Goal: Task Accomplishment & Management: Manage account settings

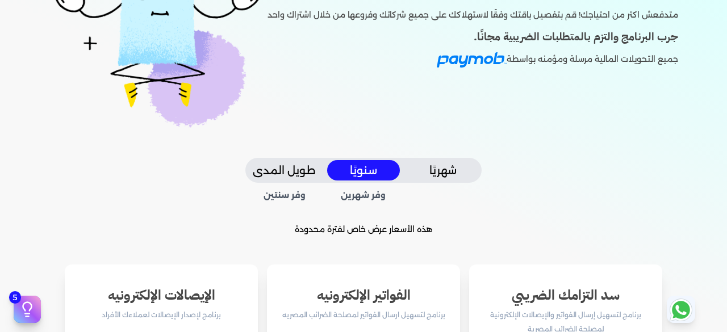
scroll to position [230, 0]
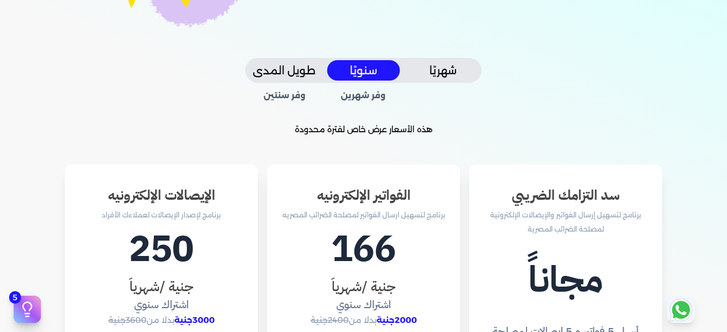
click at [428, 79] on button "شهريًا" at bounding box center [443, 70] width 73 height 21
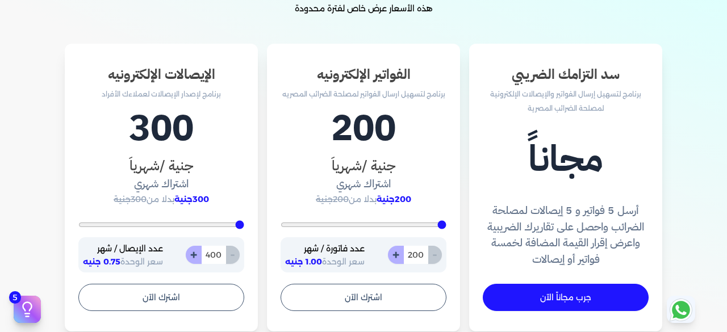
scroll to position [354, 0]
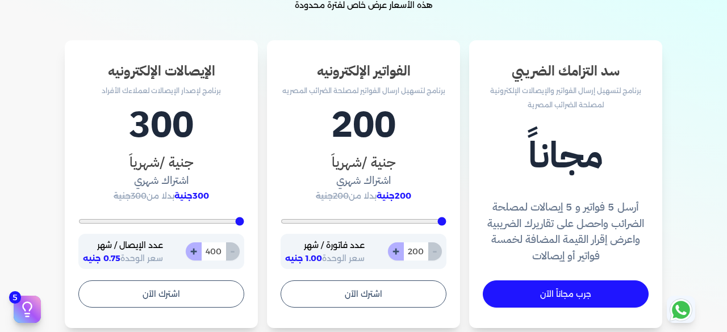
click at [615, 211] on h4 "أرسل 5 فواتير و 5 إيصالات لمصلحة الضرائب واحصل على تقاريرك الضريبية واعرض إقرار…" at bounding box center [566, 231] width 166 height 65
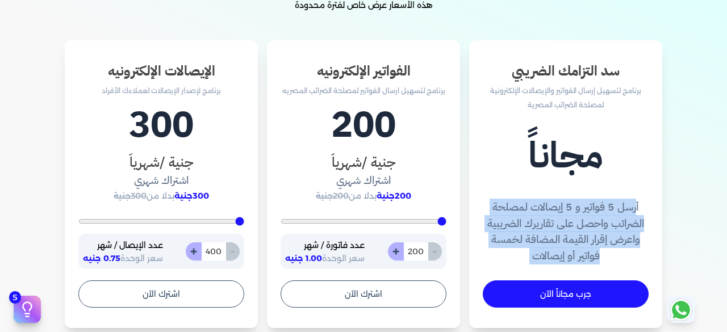
click at [615, 211] on h4 "أرسل 5 فواتير و 5 إيصالات لمصلحة الضرائب واحصل على تقاريرك الضريبية واعرض إقرار…" at bounding box center [566, 231] width 166 height 65
click at [538, 207] on h4 "أرسل 5 فواتير و 5 إيصالات لمصلحة الضرائب واحصل على تقاريرك الضريبية واعرض إقرار…" at bounding box center [566, 231] width 166 height 65
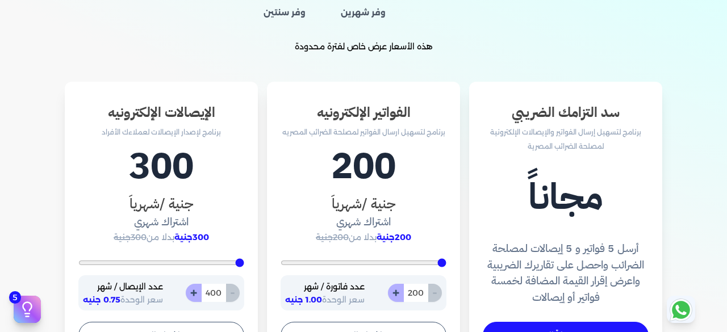
scroll to position [316, 0]
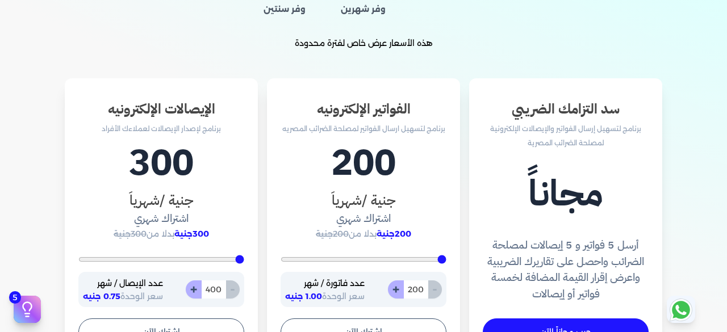
click at [193, 128] on p "برنامج لإصدار الإيصالات لعملاءك الأفراد" at bounding box center [161, 129] width 166 height 15
click at [87, 139] on h1 "300" at bounding box center [161, 163] width 166 height 55
click at [161, 170] on h1 "300" at bounding box center [161, 163] width 166 height 55
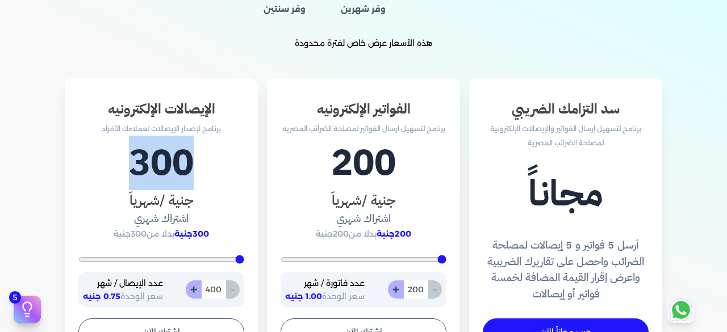
click at [161, 170] on h1 "300" at bounding box center [161, 163] width 166 height 55
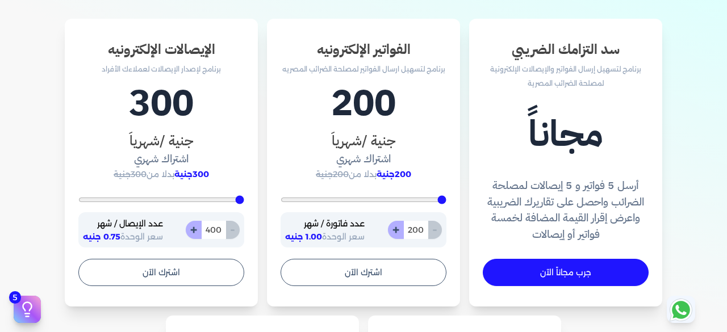
scroll to position [392, 0]
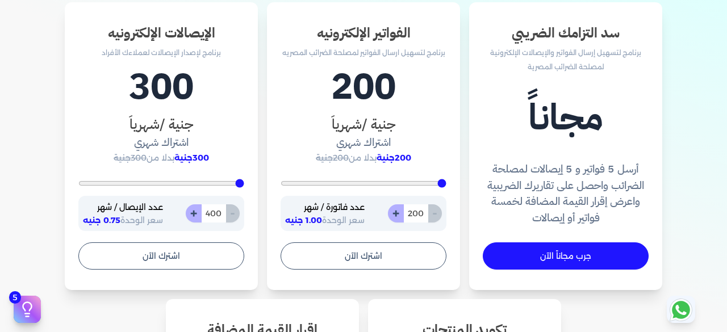
click at [143, 206] on p "عدد الإيصال / شهر" at bounding box center [123, 207] width 80 height 15
click at [115, 222] on span "0.75 جنيه" at bounding box center [101, 220] width 37 height 10
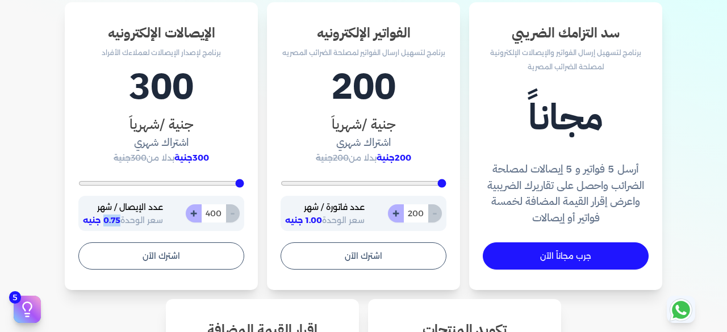
click at [115, 222] on span "0.75 جنيه" at bounding box center [101, 220] width 37 height 10
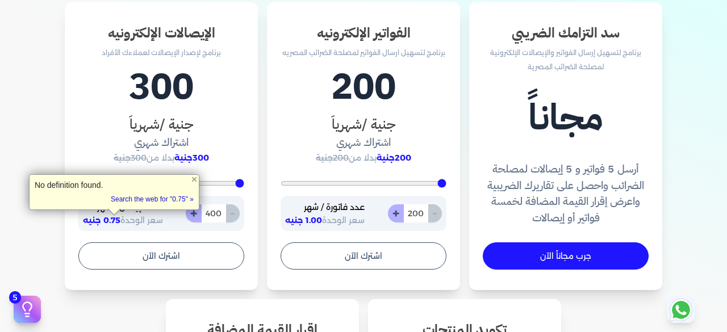
click at [149, 220] on span "سعر الوحدة 0.75 جنيه" at bounding box center [123, 220] width 80 height 10
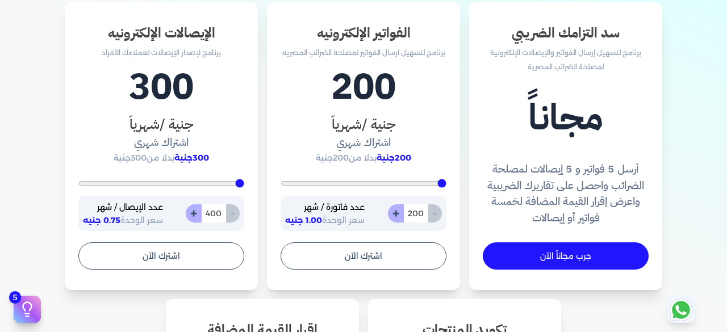
click at [212, 214] on input "400" at bounding box center [213, 213] width 25 height 18
type input "400"
type input "10"
type input "400"
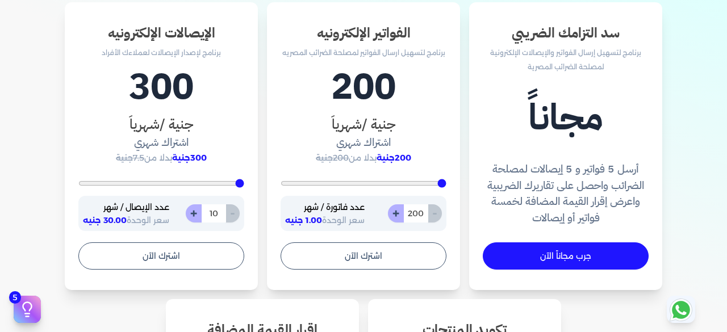
type input "100"
type input "1000"
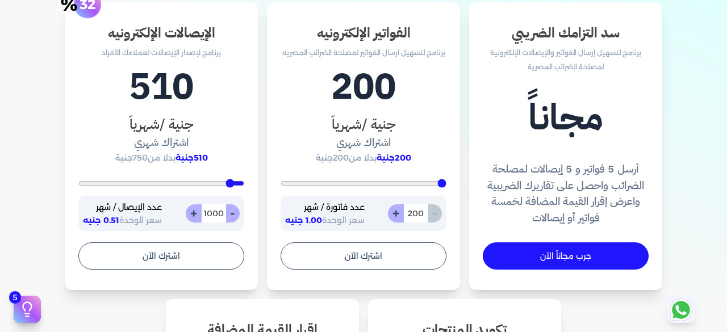
type input "1000"
click at [49, 192] on div "سد التزامك الضريبي برنامج لتسهيل إرسال الفواتير والإيصالات الإلكترونية لمصلحة ا…" at bounding box center [363, 302] width 709 height 600
click at [210, 211] on input "1000" at bounding box center [213, 213] width 25 height 18
click at [55, 212] on div "سد التزامك الضريبي برنامج لتسهيل إرسال الفواتير والإيصالات الإلكترونية لمصلحة ا…" at bounding box center [363, 302] width 709 height 600
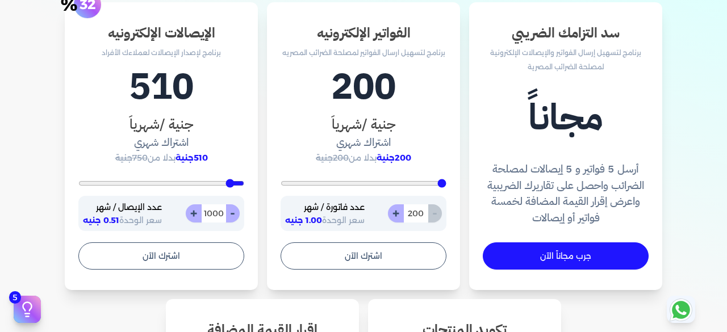
drag, startPoint x: 221, startPoint y: 219, endPoint x: 217, endPoint y: 211, distance: 9.7
click at [217, 211] on input "1000" at bounding box center [213, 213] width 25 height 18
type input "400"
type input "3"
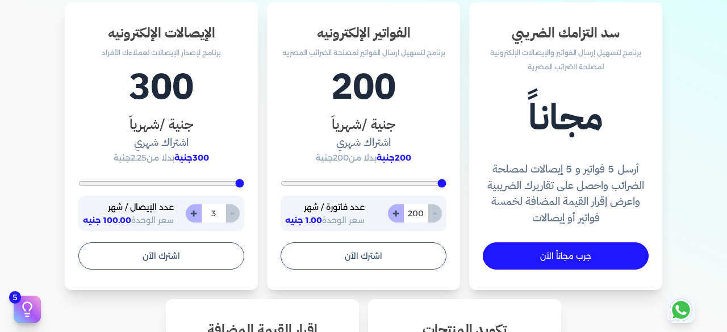
type input "400"
type input "30"
type input "400"
type input "300"
type input "3000"
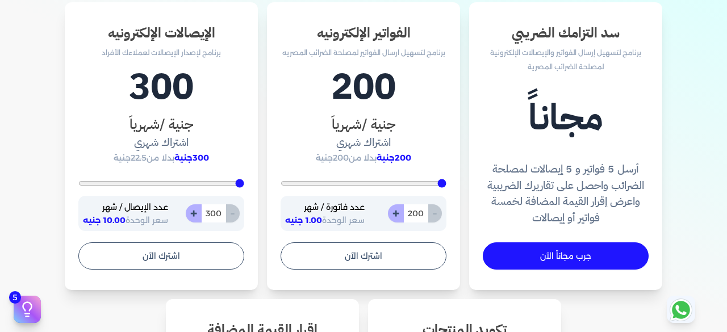
type input "3000"
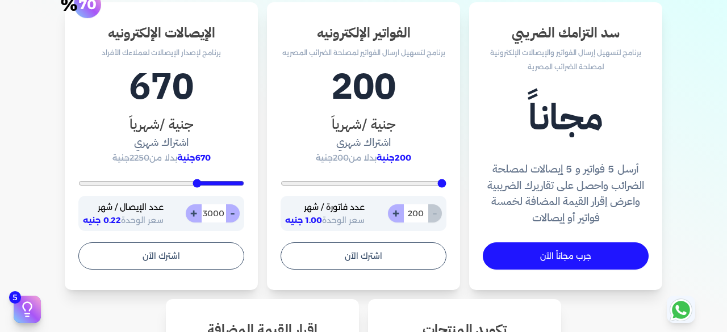
click at [217, 211] on input "3000" at bounding box center [213, 213] width 25 height 18
type input "400"
type input "1"
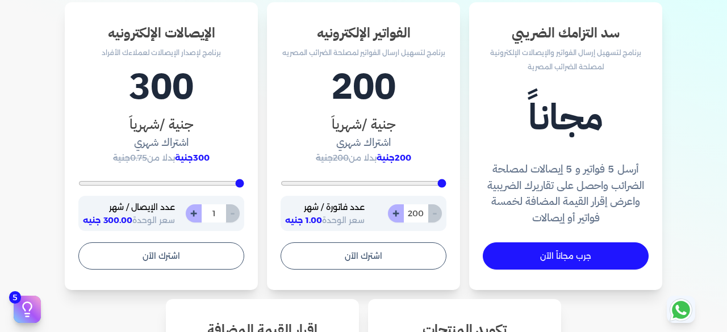
type input "400"
type input "10"
type input "400"
type input "100"
type input "1000"
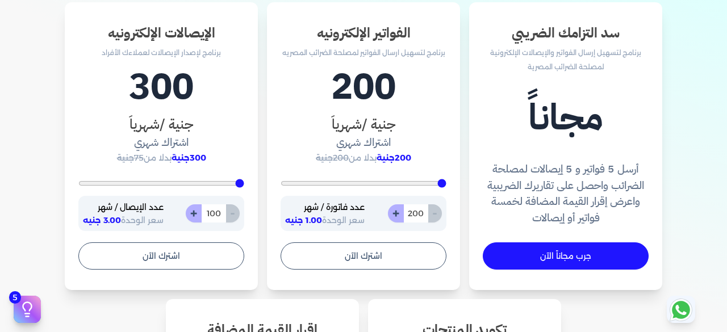
type input "1000"
click at [66, 139] on div "سد التزامك الضريبي برنامج لتسهيل إرسال الفواتير والإيصالات الإلكترونية لمصلحة ا…" at bounding box center [363, 302] width 709 height 600
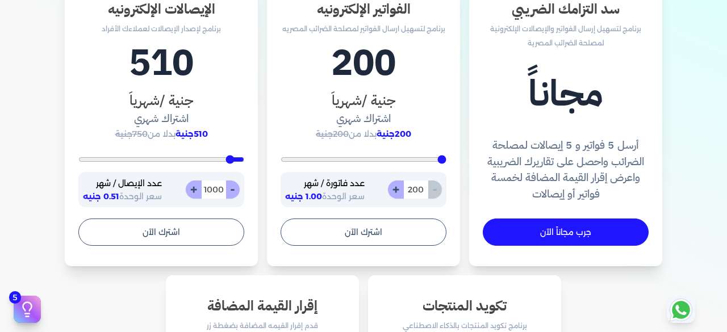
scroll to position [417, 0]
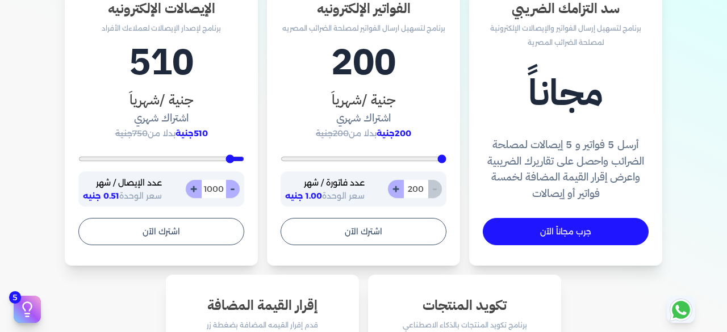
click at [212, 189] on input "1000" at bounding box center [213, 189] width 25 height 18
type input "400"
type input "4"
type input "400"
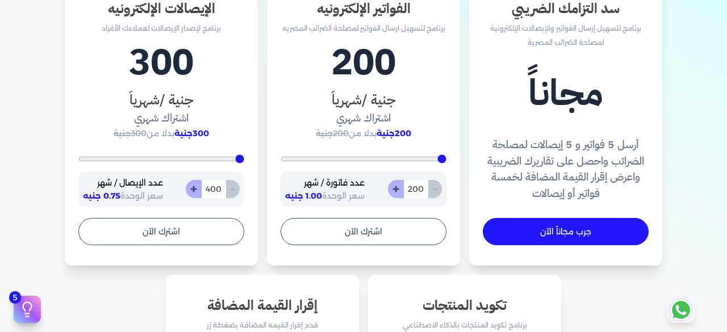
type input "400"
click at [46, 158] on div "سد التزامك الضريبي برنامج لتسهيل إرسال الفواتير والإيصالات الإلكترونية لمصلحة ا…" at bounding box center [363, 278] width 709 height 600
click at [195, 131] on span "300جنية" at bounding box center [191, 133] width 35 height 10
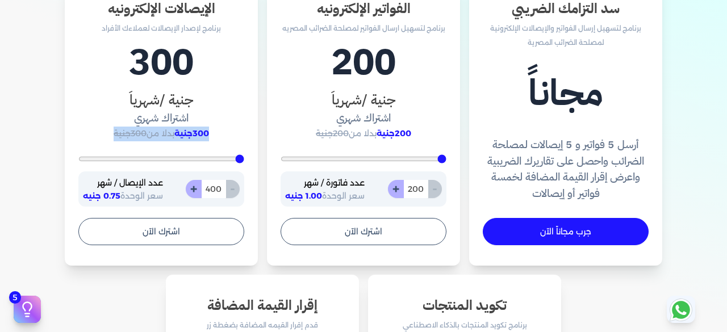
click at [195, 131] on span "300جنية" at bounding box center [191, 133] width 35 height 10
click at [169, 105] on h3 "جنية /شهرياَ" at bounding box center [161, 100] width 166 height 20
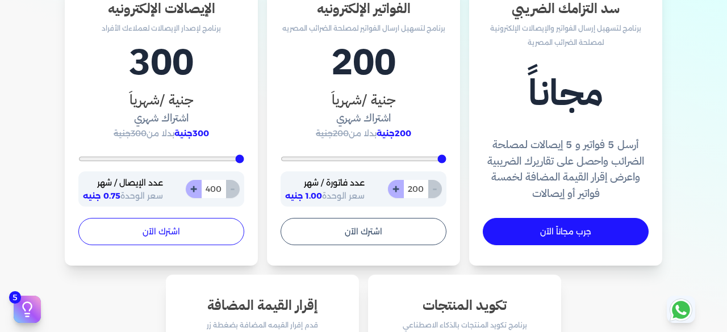
click at [188, 231] on button "اشترك الآن" at bounding box center [161, 231] width 166 height 27
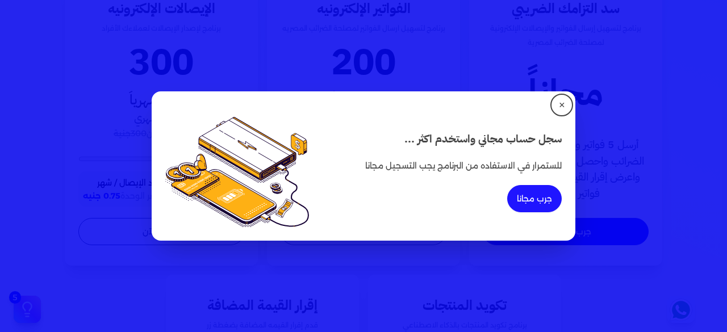
click at [374, 127] on div "سجل حساب مجاني واستخدم اكثر ... للستمرار في الاستفاده من البرنامج يجب التسجيل م…" at bounding box center [363, 171] width 397 height 110
click at [424, 166] on p "للستمرار في الاستفاده من البرنامج يجب التسجيل مجانا" at bounding box center [463, 166] width 196 height 15
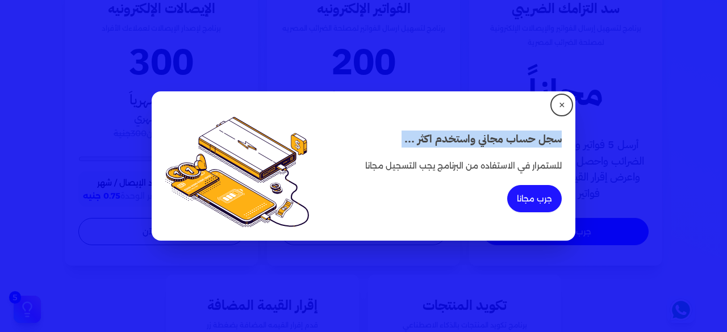
click at [424, 166] on p "للستمرار في الاستفاده من البرنامج يجب التسجيل مجانا" at bounding box center [463, 166] width 196 height 15
click at [537, 205] on button "جرب مجانا" at bounding box center [534, 198] width 55 height 27
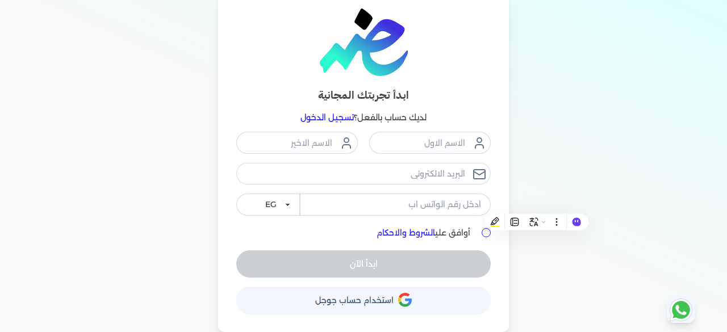
scroll to position [55, 0]
click at [418, 139] on input "text" at bounding box center [430, 143] width 122 height 22
type input "محمد"
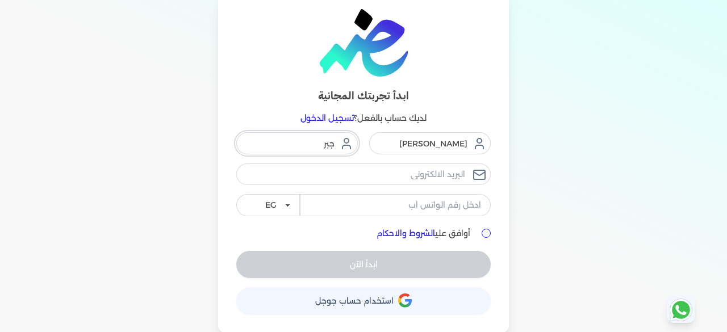
type input "جبر"
type input "[EMAIL_ADDRESS][DOMAIN_NAME]"
type input "01033737778"
click at [527, 183] on div "ابدأ تجربتك المجانية لديك حساب بالفعل؟ تسجيل الدخول محمد جبر mogabr2016@gmail.c…" at bounding box center [363, 162] width 727 height 342
click at [489, 231] on input "أوافق علي الشروط والاحكام" at bounding box center [485, 233] width 9 height 9
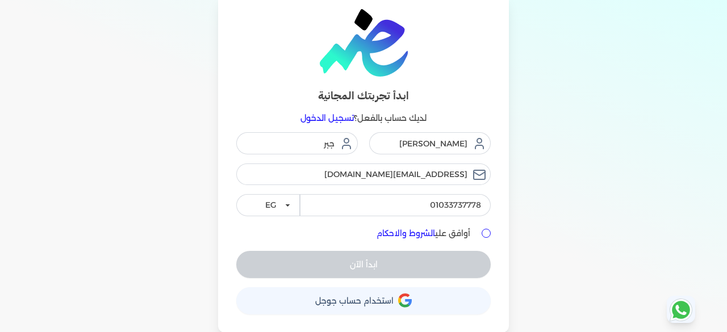
checkbox input "true"
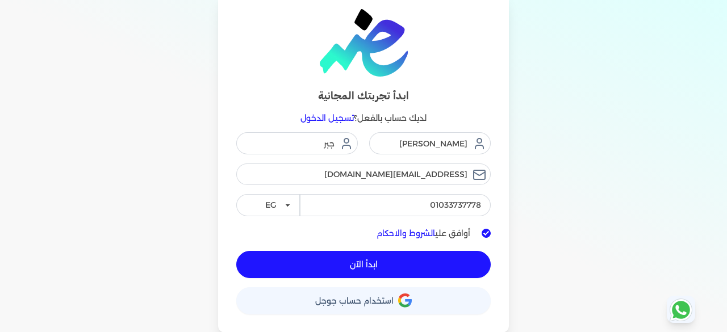
click at [390, 264] on button "ابدأ الآن" at bounding box center [363, 264] width 254 height 27
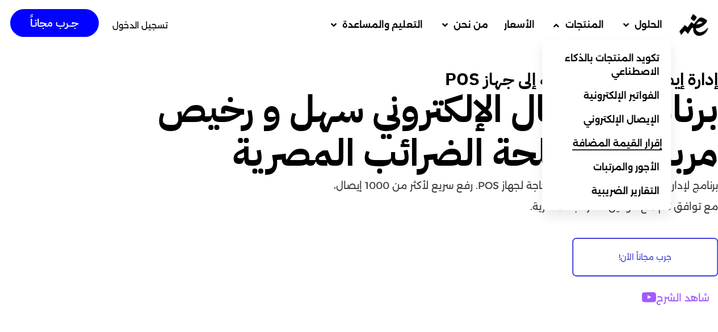
click at [611, 136] on link "إقرار القيمة المضافة" at bounding box center [606, 144] width 129 height 24
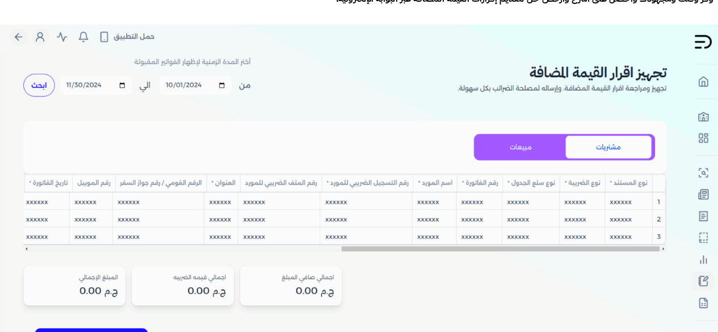
scroll to position [199, 0]
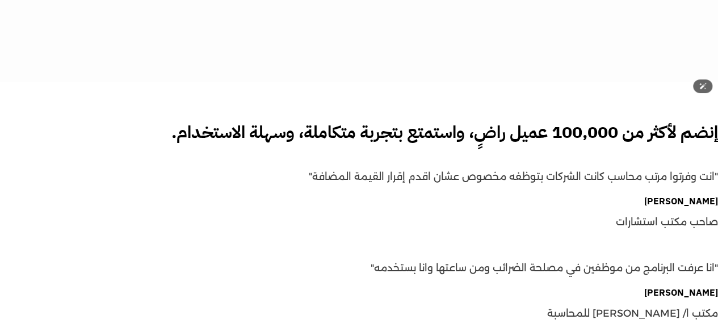
scroll to position [1335, 0]
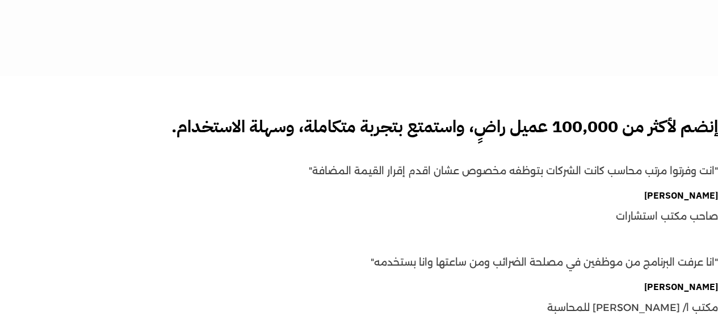
click at [411, 165] on p ""انت وفرتوا مرتب محاسب كانت الشركات بتوظفه مخصوص عشان اقدم إقرار القيمة المضافة"" at bounding box center [359, 171] width 718 height 21
click at [536, 204] on div "احمد فخري صاحب مكتب استشارات" at bounding box center [359, 209] width 718 height 36
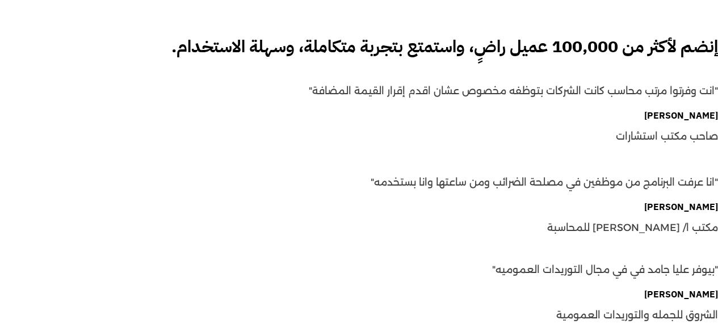
scroll to position [1421, 0]
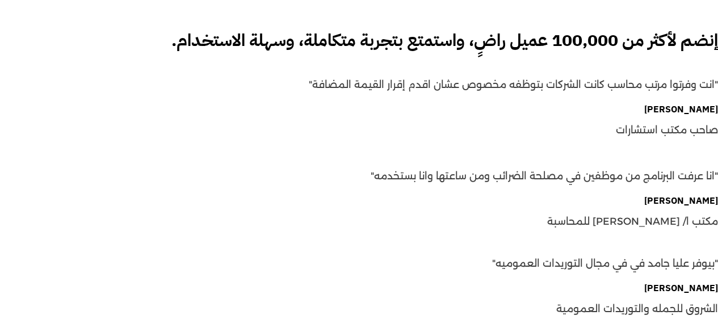
click at [609, 225] on span "مكتب ا/ محمد فهمي للمحاسبة" at bounding box center [632, 221] width 171 height 21
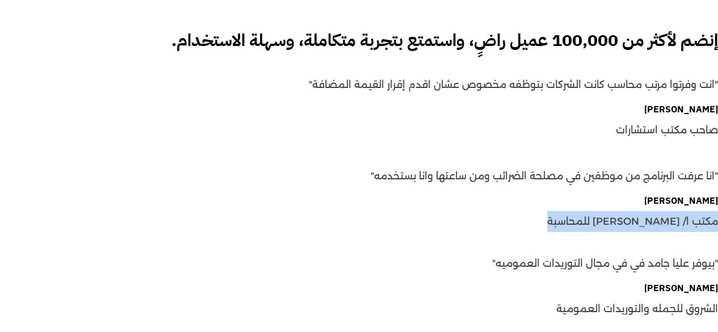
click at [609, 225] on span "مكتب ا/ محمد فهمي للمحاسبة" at bounding box center [632, 221] width 171 height 21
click at [489, 220] on div "محمد فهمي مكتب ا/ محمد فهمي للمحاسبة" at bounding box center [359, 214] width 718 height 36
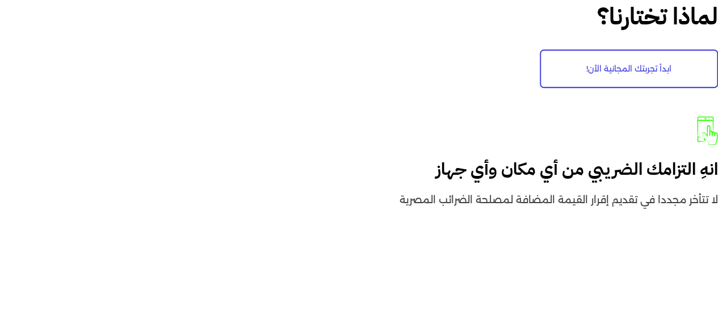
scroll to position [2470, 0]
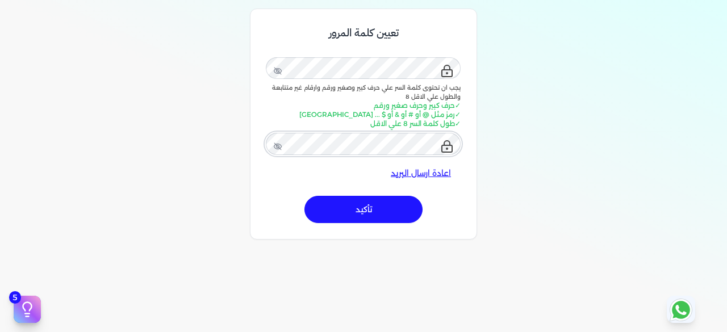
scroll to position [142, 0]
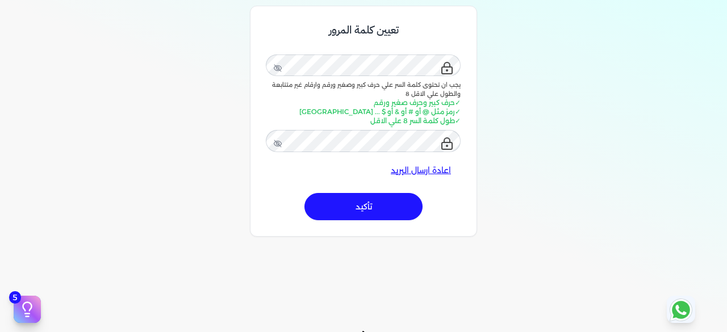
click at [378, 207] on button "تأكيد" at bounding box center [363, 206] width 118 height 27
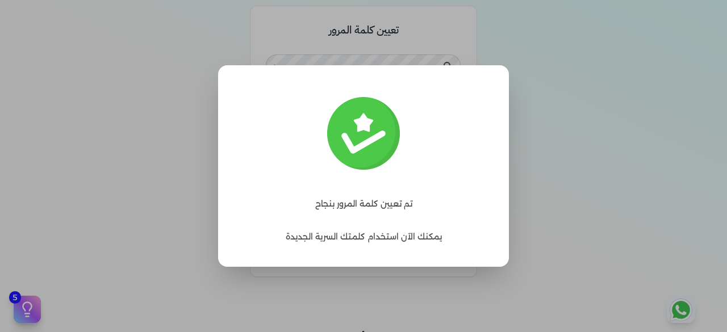
scroll to position [118, 0]
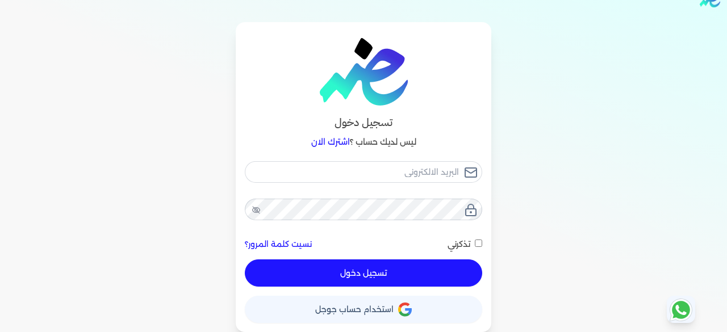
scroll to position [23, 0]
drag, startPoint x: 429, startPoint y: 169, endPoint x: 419, endPoint y: 171, distance: 10.5
click at [419, 171] on input "email" at bounding box center [363, 172] width 237 height 22
type input "m"
checkbox input "false"
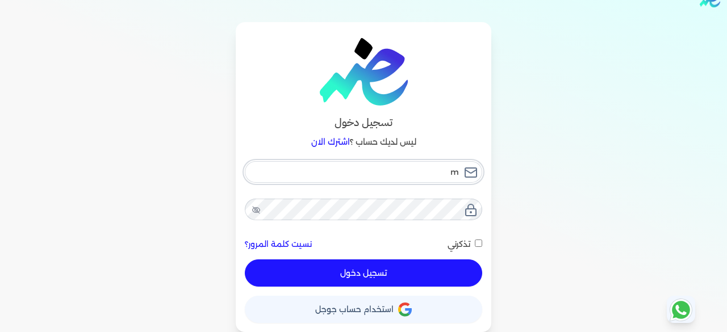
type input "mo"
checkbox input "false"
type input "mog"
checkbox input "false"
type input "moga"
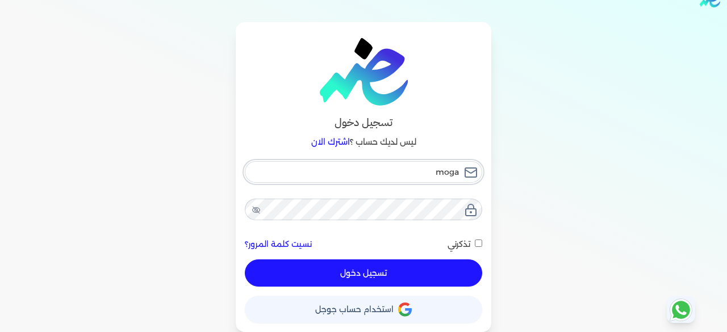
checkbox input "false"
type input "mogab"
checkbox input "false"
type input "mogabr"
checkbox input "false"
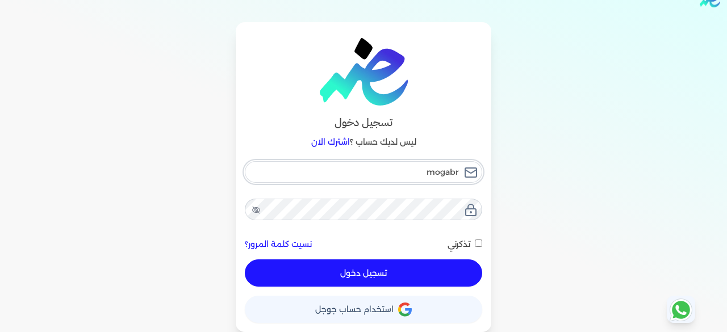
type input "mogabr2"
checkbox input "false"
type input "mogabr20"
checkbox input "false"
type input "mogabr201"
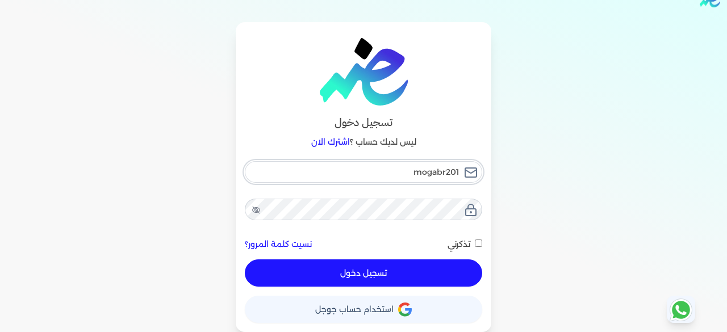
checkbox input "false"
type input "mogabr2016"
checkbox input "false"
type input "mogabr2016@"
checkbox input "false"
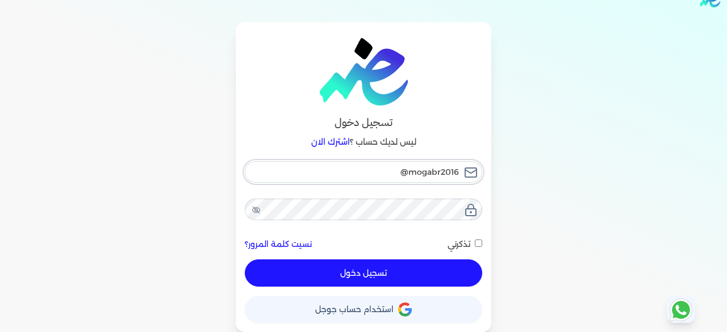
type input "mogabr2016@g"
checkbox input "false"
type input "mogabr2016@gm"
checkbox input "false"
type input "mogabr2016@gma"
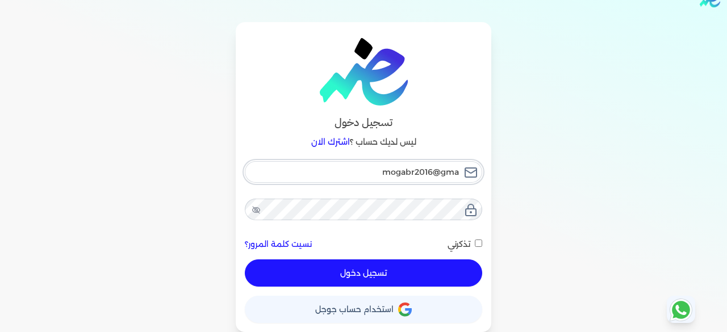
checkbox input "false"
type input "mogabr2016@gmai"
checkbox input "false"
type input "mogabr2016@gmail"
checkbox input "false"
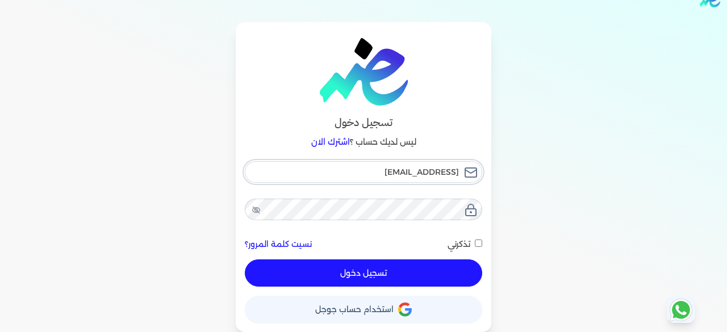
type input "mogabr2016@gmail."
checkbox input "false"
type input "mogabr2016@gmail.c"
checkbox input "false"
type input "mogabr2016@gmail.co"
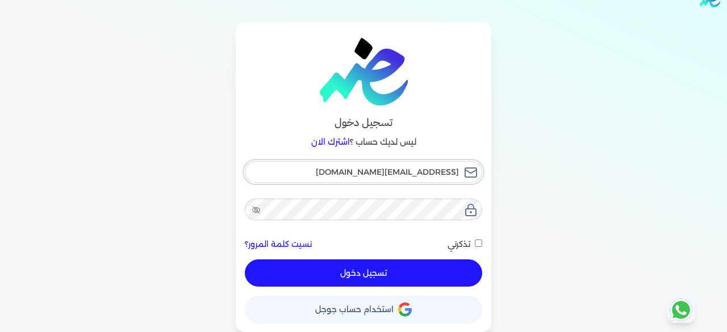
checkbox input "false"
type input "[EMAIL_ADDRESS][DOMAIN_NAME]"
checkbox input "false"
type input "[EMAIL_ADDRESS][DOMAIN_NAME]"
click at [480, 242] on input "تذكرني" at bounding box center [478, 243] width 7 height 7
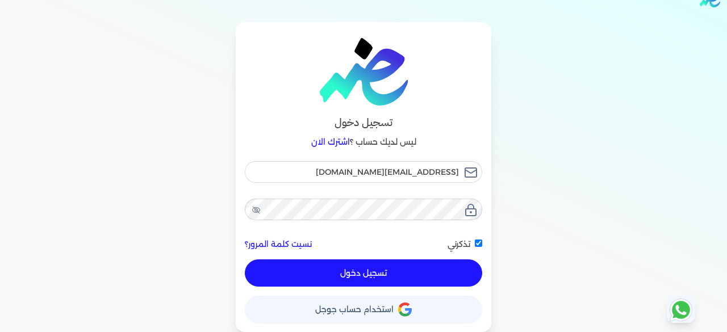
checkbox input "true"
click at [392, 266] on button "تسجيل دخول" at bounding box center [363, 272] width 237 height 27
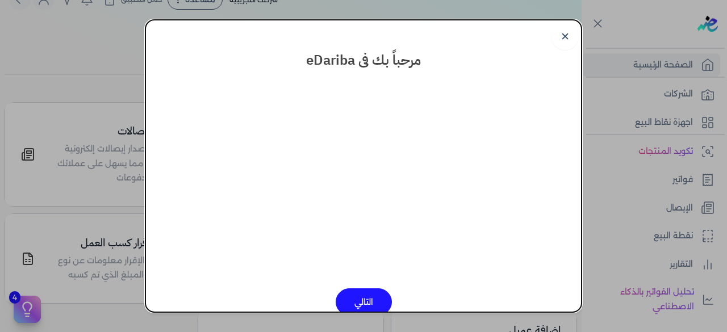
scroll to position [20, 0]
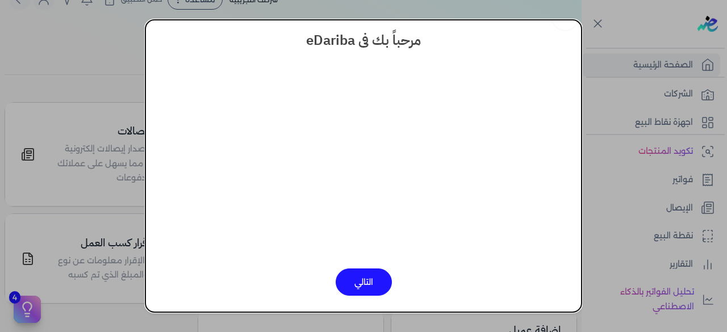
click at [372, 278] on button "التالي" at bounding box center [364, 282] width 56 height 27
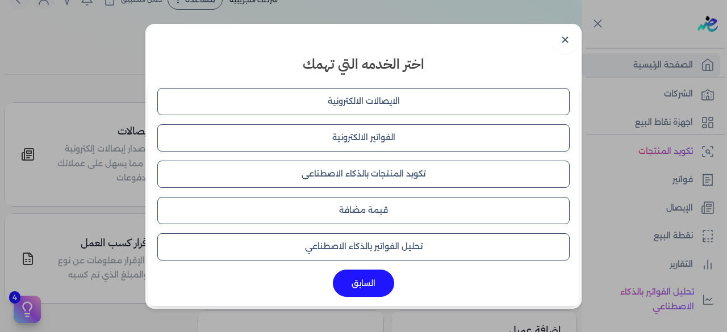
scroll to position [0, 0]
click at [395, 172] on button "تكويد المنتجات بالذكاء الاصطناعى" at bounding box center [363, 174] width 412 height 27
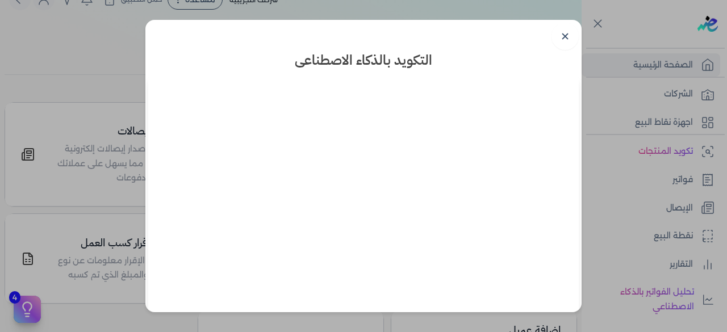
scroll to position [43, 0]
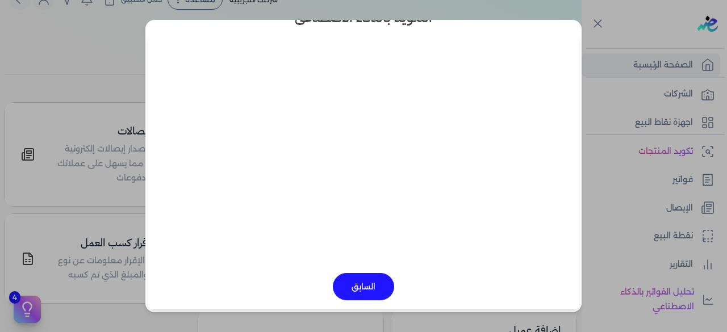
click at [366, 284] on button "السابق" at bounding box center [363, 286] width 61 height 27
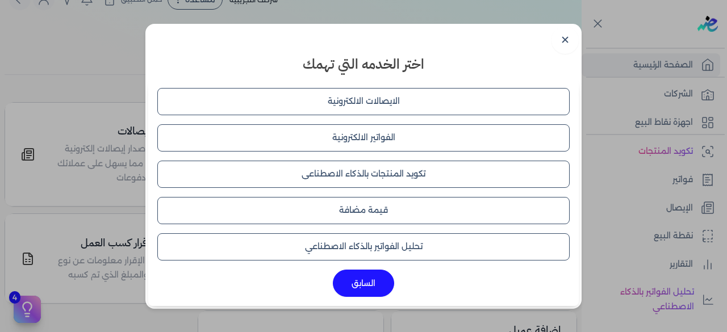
scroll to position [0, 0]
click at [405, 108] on button "الايصالات الالكترونية" at bounding box center [363, 101] width 412 height 27
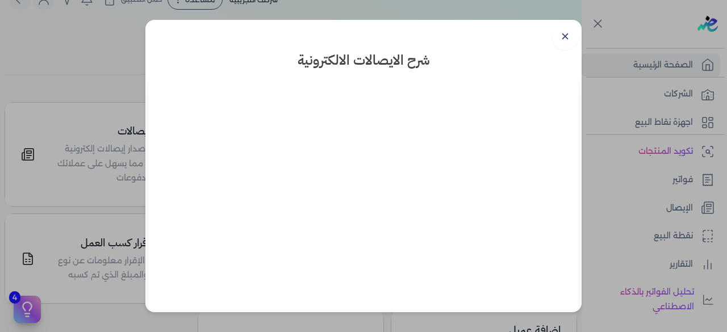
scroll to position [43, 0]
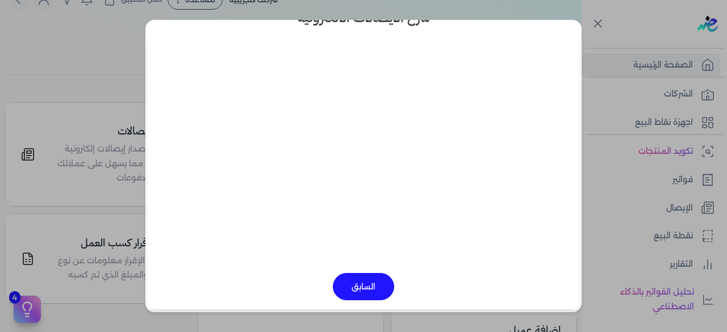
click at [508, 279] on div "السابق" at bounding box center [363, 286] width 412 height 27
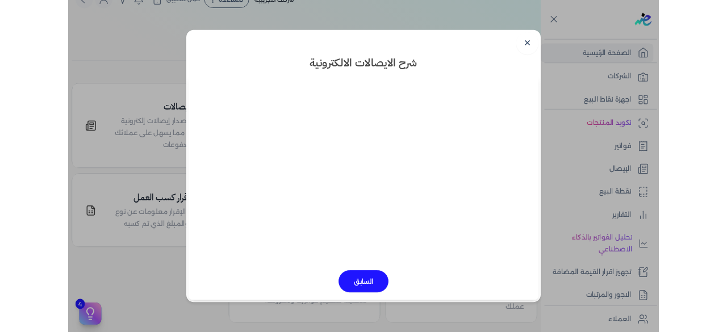
scroll to position [0, 0]
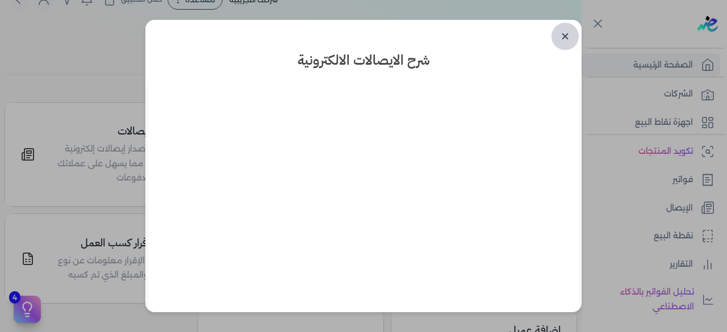
click at [566, 43] on link "✕" at bounding box center [564, 36] width 27 height 27
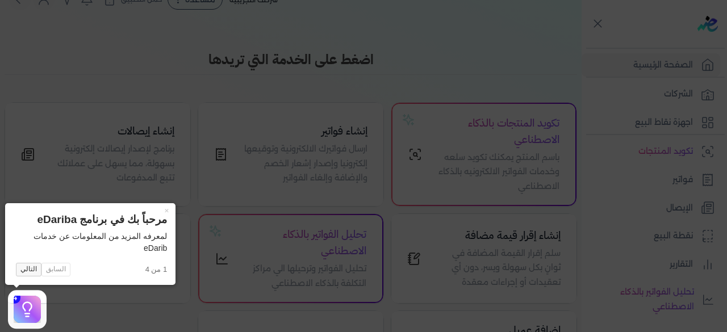
click at [28, 266] on button "التالي" at bounding box center [29, 270] width 26 height 14
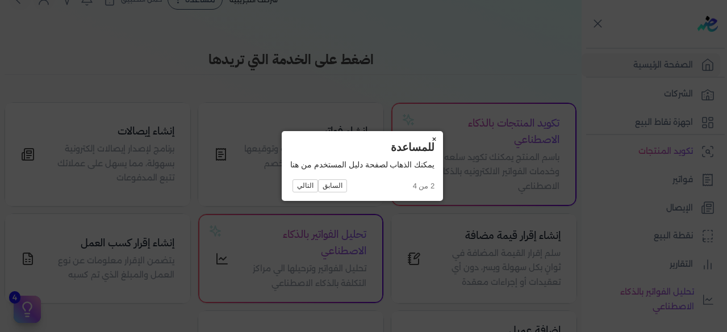
click at [435, 139] on button "×" at bounding box center [434, 139] width 18 height 16
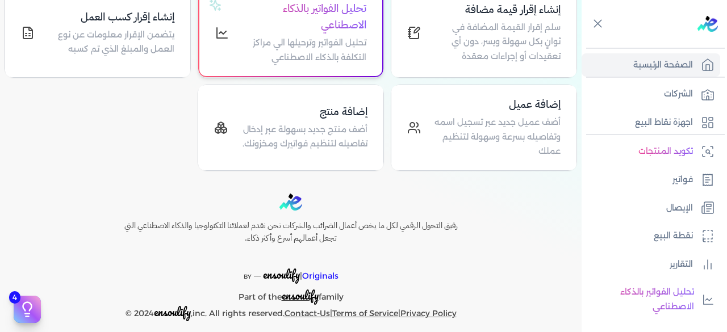
scroll to position [258, 0]
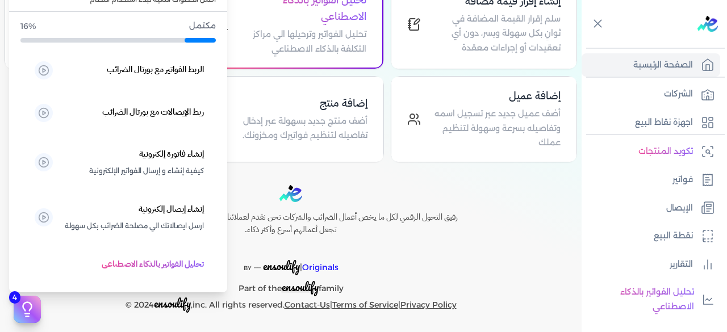
click at [29, 311] on icon at bounding box center [27, 307] width 9 height 9
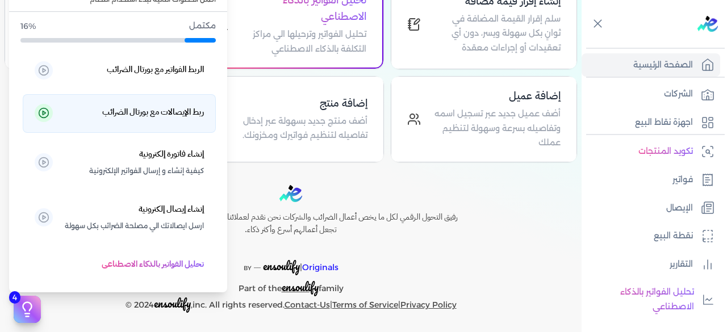
click at [179, 120] on p "ربط الإيصالات مع بورتال الضرائب" at bounding box center [134, 113] width 140 height 17
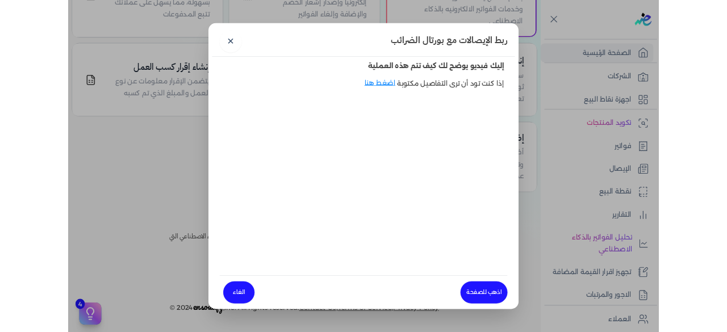
scroll to position [182, 0]
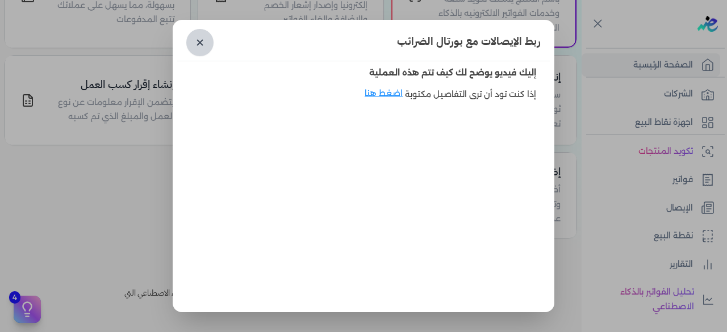
click at [206, 44] on link "✕" at bounding box center [199, 42] width 27 height 27
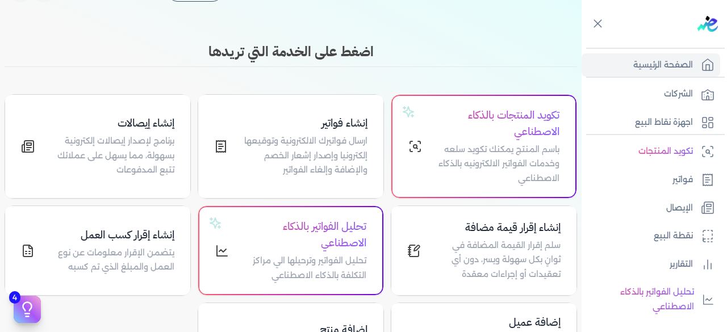
scroll to position [24, 0]
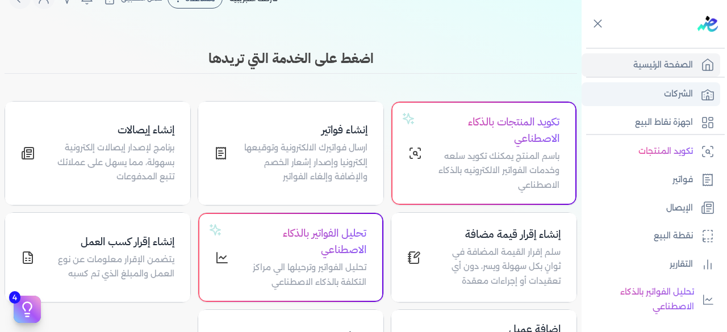
click at [684, 97] on p "الشركات" at bounding box center [678, 94] width 29 height 15
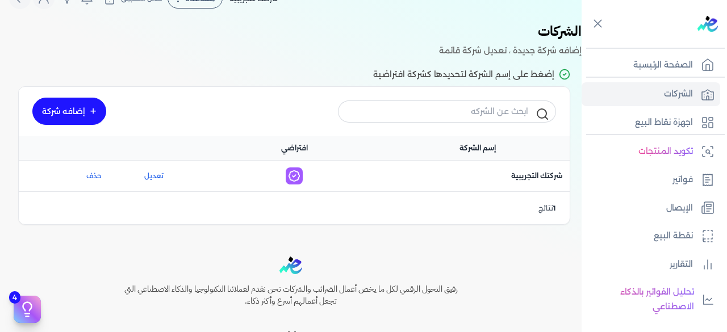
click at [92, 106] on link "إضافه شركة" at bounding box center [69, 111] width 74 height 27
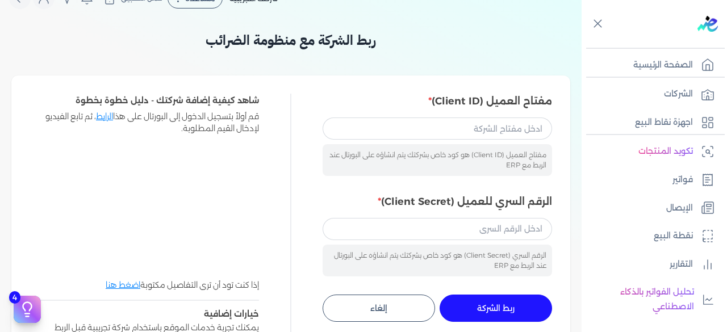
click at [470, 153] on div "مفتاح العميل (Client ID) هو كود خاص بشركتك يتم انشاؤه على البورتال عند الربط مع…" at bounding box center [436, 160] width 229 height 32
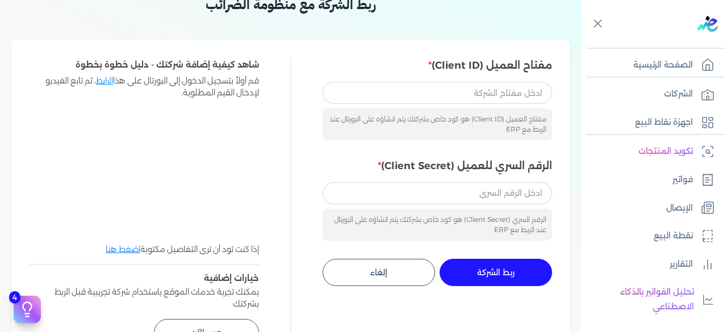
scroll to position [67, 0]
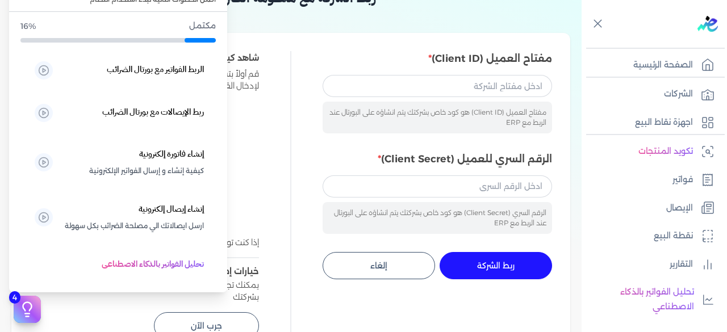
click at [30, 305] on icon at bounding box center [27, 309] width 17 height 17
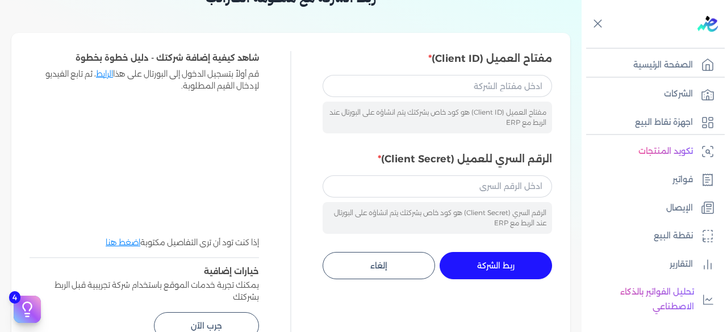
click at [262, 77] on div "مفتاح العميل (Client ID) مفتاح العميل (Client ID) هو كود خاص بشركتك يتم انشاؤه …" at bounding box center [291, 195] width 522 height 288
click at [439, 189] on input "الرقم السري للعميل (Client Secret)" at bounding box center [436, 186] width 229 height 22
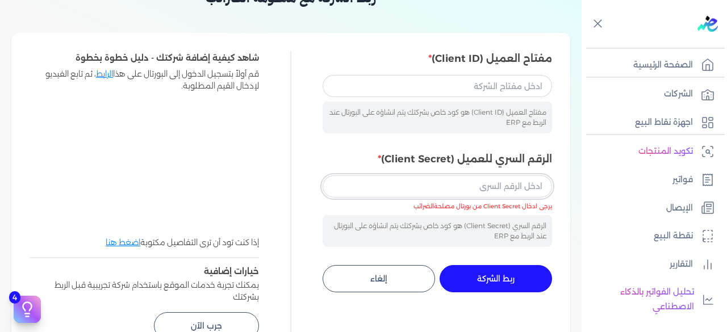
type input "f"
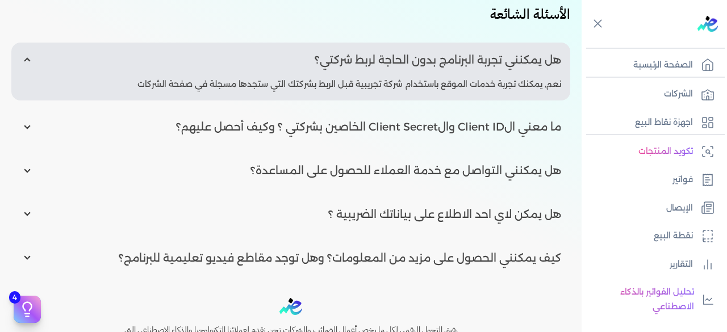
scroll to position [437, 0]
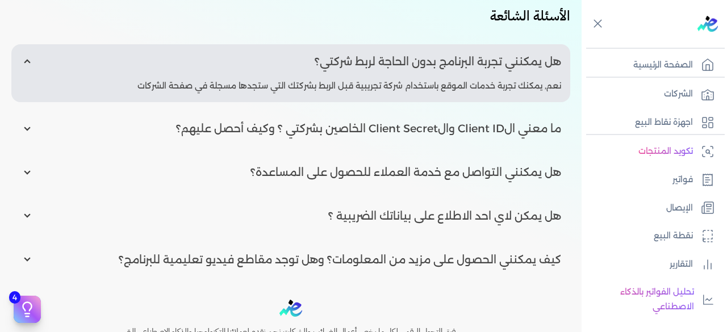
click at [280, 129] on input "radio" at bounding box center [290, 128] width 559 height 35
radio input "true"
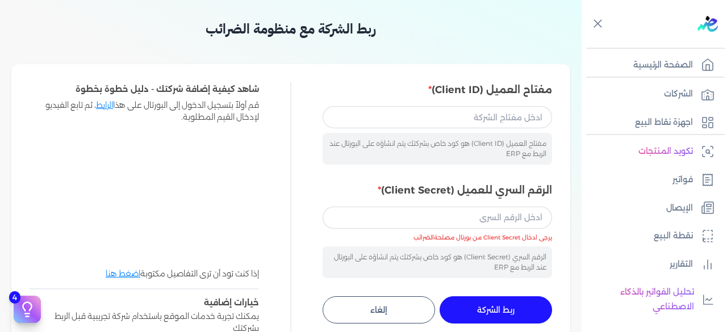
scroll to position [0, 0]
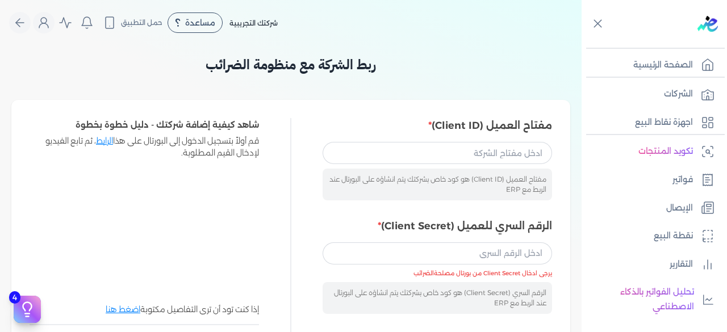
drag, startPoint x: 197, startPoint y: 18, endPoint x: 140, endPoint y: 57, distance: 69.4
click at [140, 57] on h3 "ربط الشركة مع منظومة الضرائب" at bounding box center [290, 65] width 559 height 20
click at [203, 21] on span "مساعدة" at bounding box center [200, 23] width 30 height 8
click at [215, 72] on span "دليل المستخدم" at bounding box center [204, 72] width 41 height 9
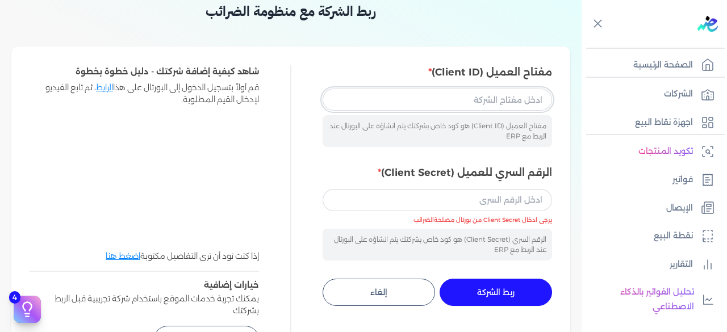
click at [447, 105] on input "مفتاح العميل (Client ID)" at bounding box center [436, 100] width 229 height 22
paste input "921ba716-841e-4319-972b-fb07080e222c"
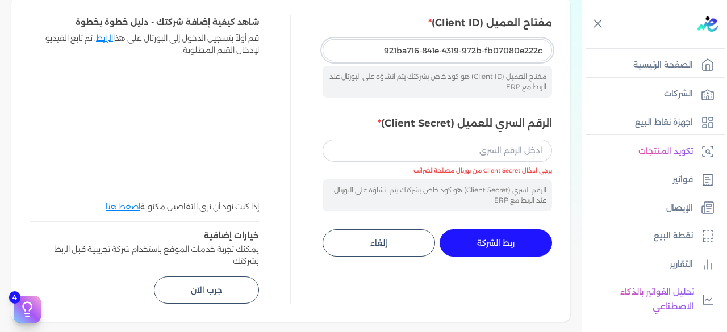
scroll to position [107, 0]
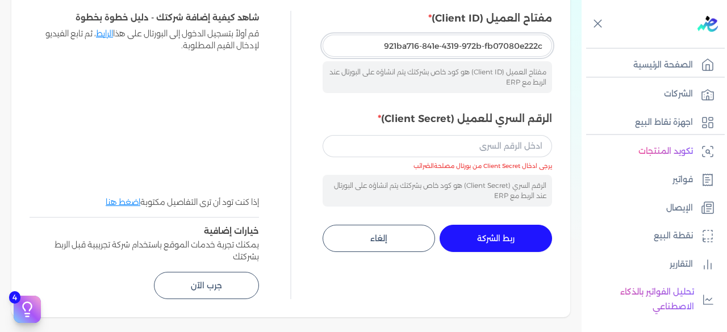
type input "921ba716-841e-4319-972b-fb07080e222c"
click at [448, 143] on input "الرقم السري للعميل (Client Secret)" at bounding box center [436, 146] width 229 height 22
click at [418, 152] on input "الرقم السري للعميل (Client Secret)" at bounding box center [436, 146] width 229 height 22
paste input "86582eb4-67f0-4583-8038-79a058c50cdf"
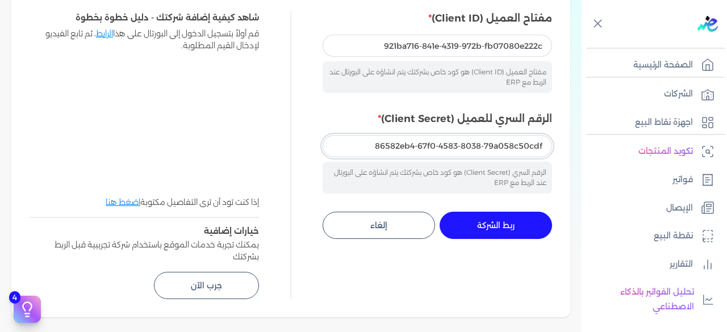
type input "86582eb4-67f0-4583-8038-79a058c50cdf"
click at [491, 222] on span "ربط الشركة" at bounding box center [495, 225] width 37 height 8
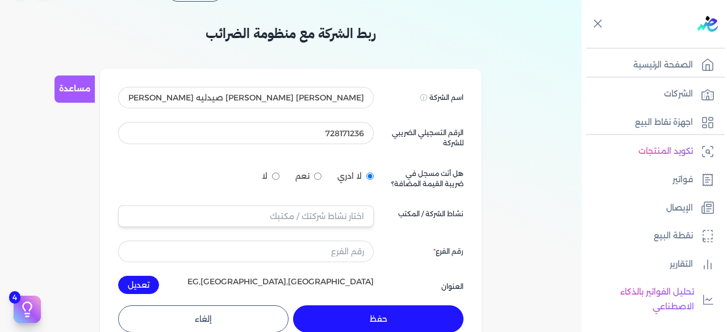
scroll to position [27, 0]
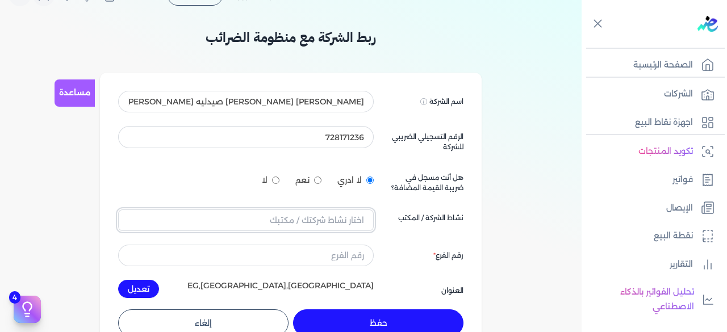
click at [358, 219] on input "text" at bounding box center [245, 221] width 255 height 22
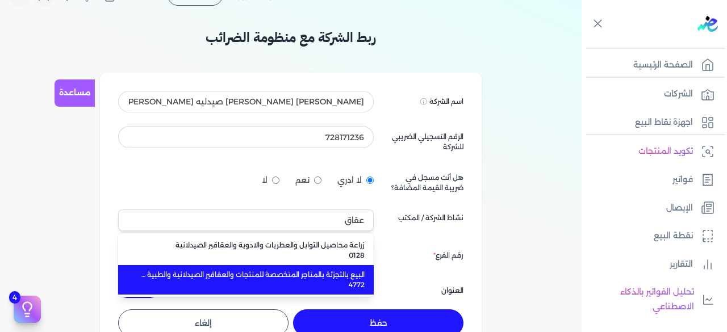
click at [333, 275] on span "البيع بالتجزئة بالمتاجر المتخصصة للمنتجات والعقاقير الصيدلانية والطبية وادوات ا…" at bounding box center [253, 275] width 224 height 10
type input "البيع بالتجزئة بالمتاجر المتخصصة للمنتجات والعقاقير الصيدلانية والطبية وادوات ا…"
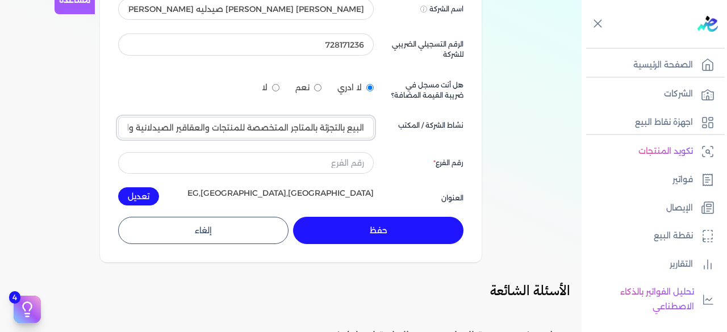
scroll to position [120, 0]
click at [338, 157] on input "text" at bounding box center [245, 163] width 255 height 22
click at [388, 153] on div "اسم الشركة Displayed on public forums, such as Preline مصطفي طارق احمد ابراهيم …" at bounding box center [290, 101] width 345 height 207
click at [279, 160] on input "1" at bounding box center [245, 163] width 255 height 22
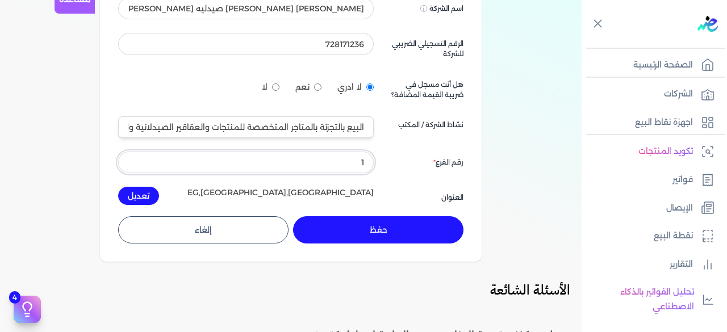
click at [279, 160] on input "1" at bounding box center [245, 163] width 255 height 22
type input "0"
click at [456, 157] on label "رقم الفرع" at bounding box center [448, 162] width 30 height 10
click at [357, 236] on button "حفظ" at bounding box center [378, 229] width 170 height 27
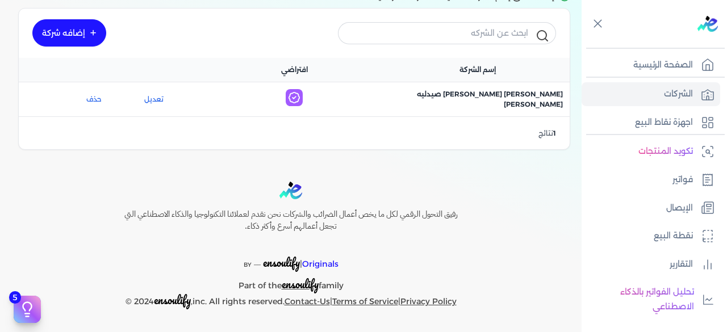
scroll to position [100, 0]
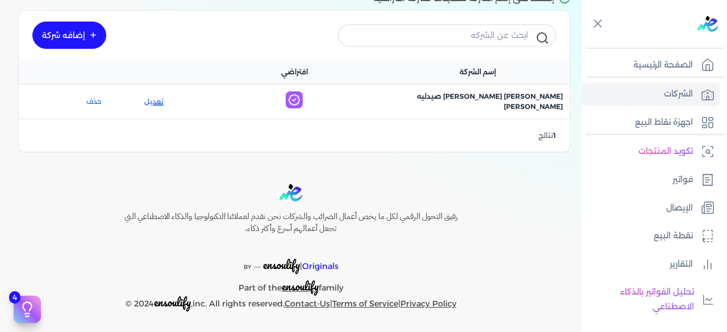
click at [159, 101] on link "تعديل" at bounding box center [154, 102] width 68 height 10
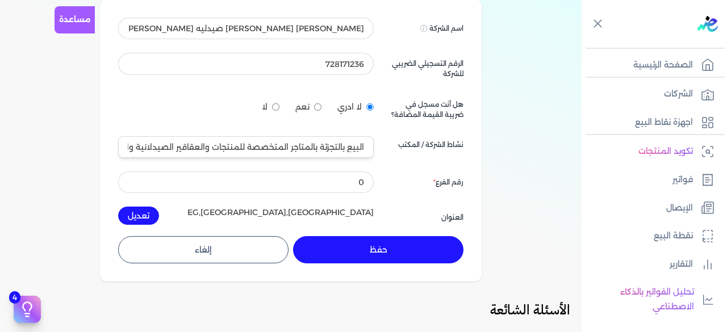
scroll to position [110, 0]
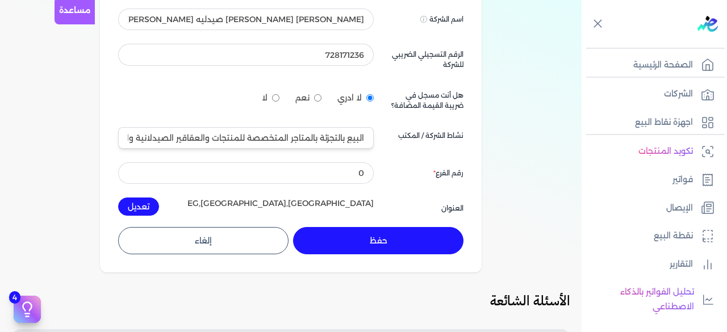
click at [317, 98] on input "نعم" at bounding box center [317, 97] width 7 height 7
radio input "true"
click at [373, 246] on button "حفظ" at bounding box center [378, 240] width 170 height 27
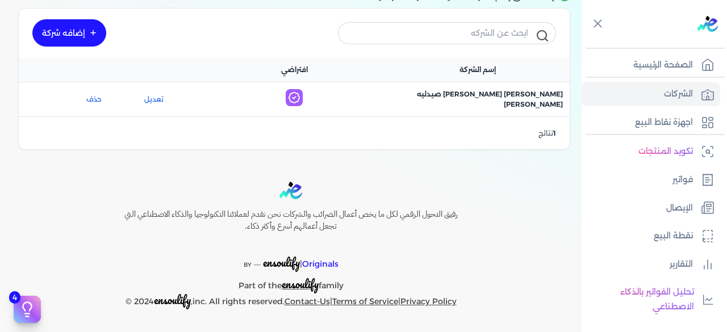
scroll to position [100, 0]
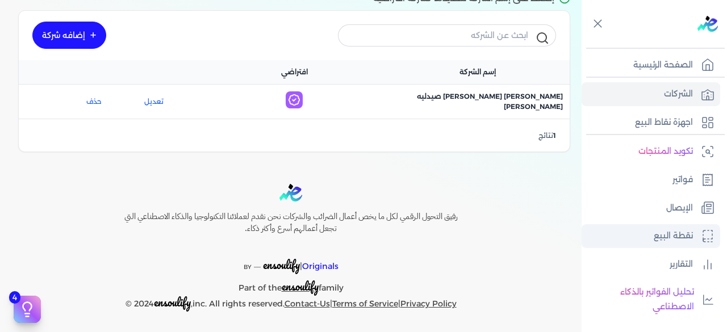
click at [634, 231] on link "نقطة البيع" at bounding box center [650, 236] width 139 height 24
select select
select select "EGP"
select select "EGS"
select select "B"
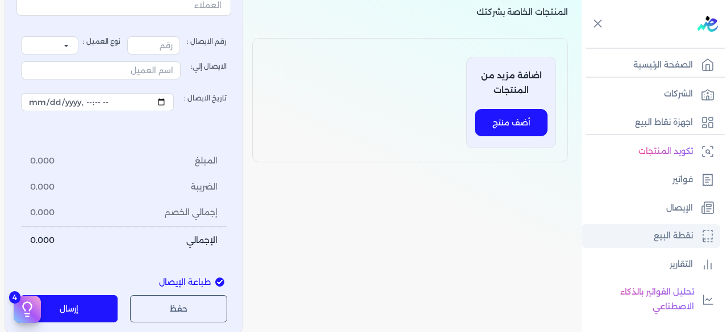
type input "1"
select select "P"
type input "عميل نقدي"
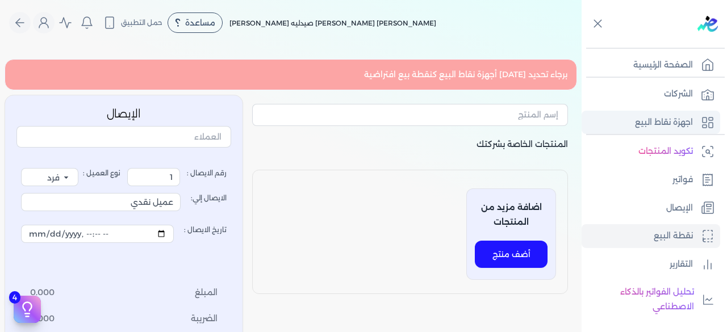
click at [646, 129] on p "اجهزة نقاط البيع" at bounding box center [664, 122] width 58 height 15
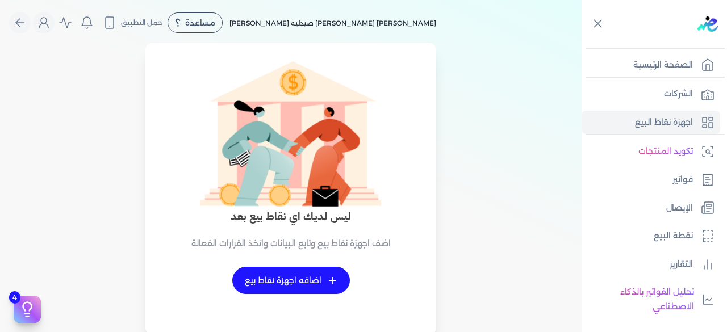
click at [321, 280] on link "+ اضافه اجهزة نقاط بيع" at bounding box center [291, 280] width 118 height 27
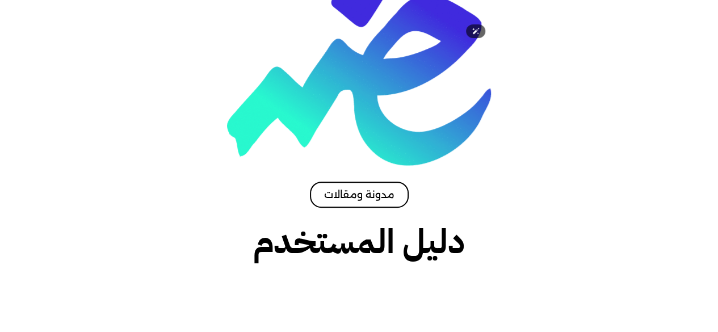
scroll to position [258, 0]
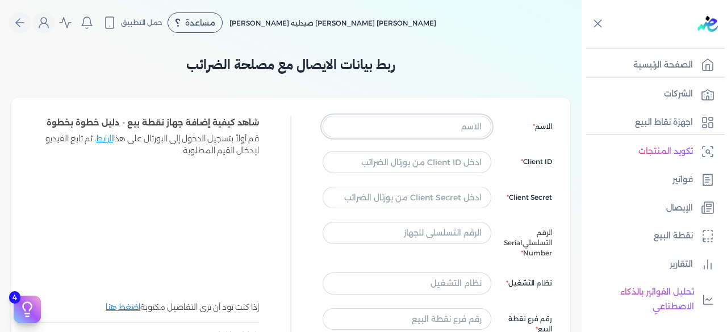
click at [397, 127] on input "text" at bounding box center [406, 127] width 169 height 22
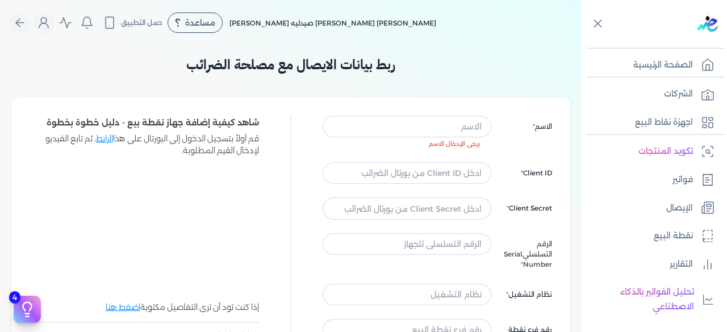
click at [493, 237] on div "الاسم يرجى الإدخال الاسم Client ID Client Secret الرقم التسلسلي Serial Number ن…" at bounding box center [436, 250] width 229 height 268
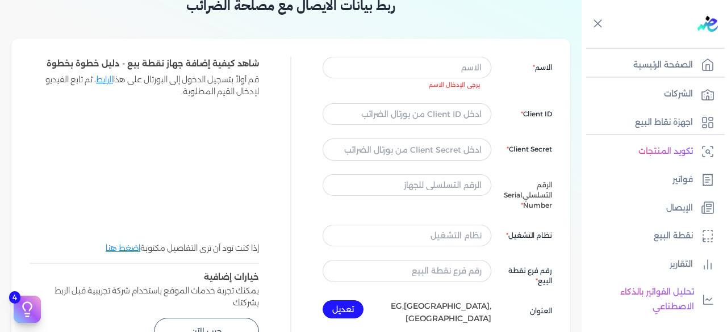
scroll to position [62, 0]
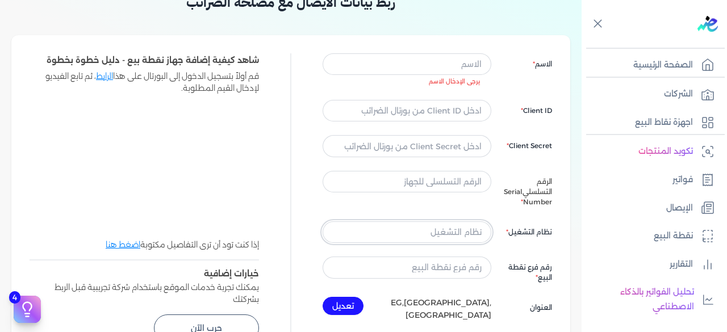
click at [464, 238] on input "text" at bounding box center [406, 232] width 169 height 22
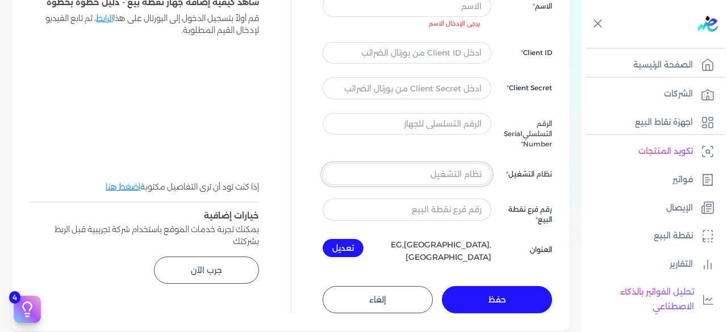
scroll to position [133, 0]
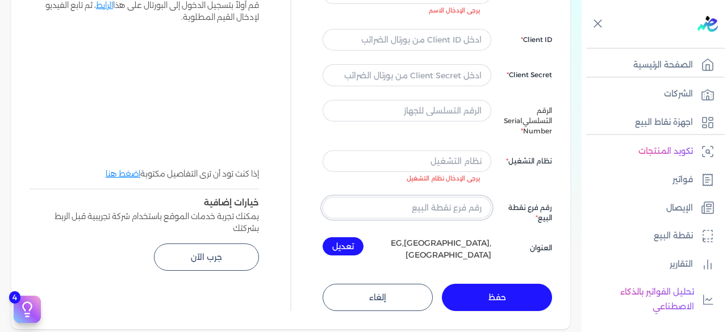
click at [477, 208] on div "الاسم يرجى الإدخال الاسم Client ID Client Secret الرقم التسلسلي Serial Number ن…" at bounding box center [436, 121] width 229 height 279
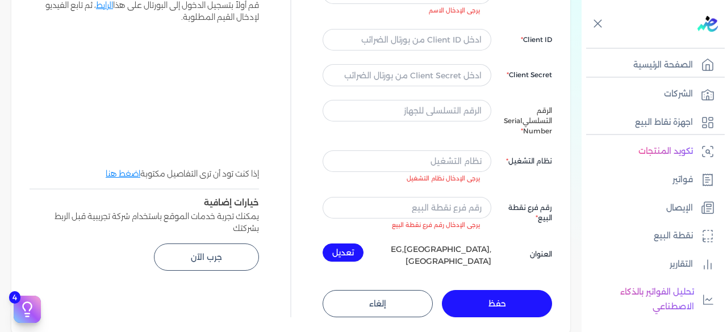
click at [520, 209] on div "الاسم يرجى الإدخال الاسم Client ID Client Secret الرقم التسلسلي Serial Number ن…" at bounding box center [436, 124] width 229 height 285
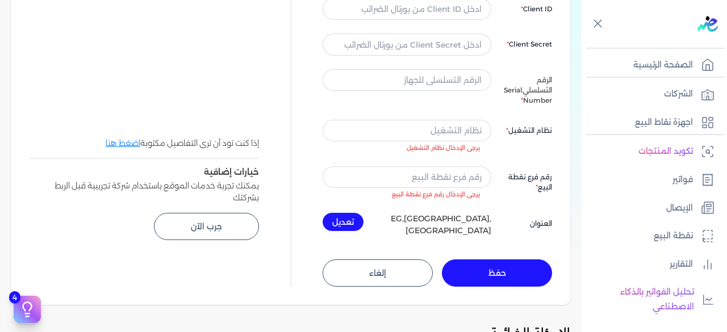
scroll to position [169, 0]
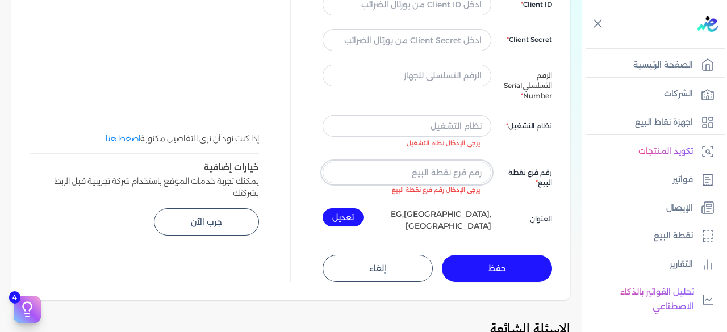
click at [475, 182] on input "text" at bounding box center [406, 173] width 169 height 22
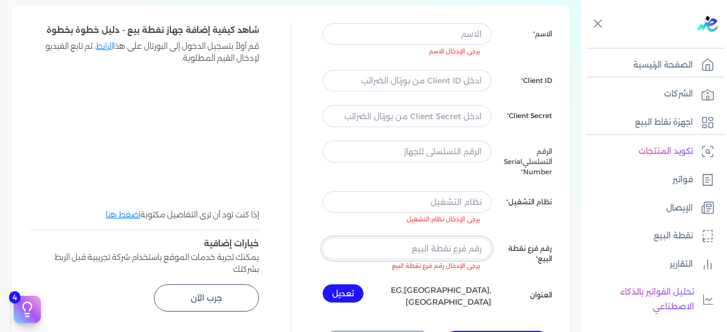
scroll to position [0, 0]
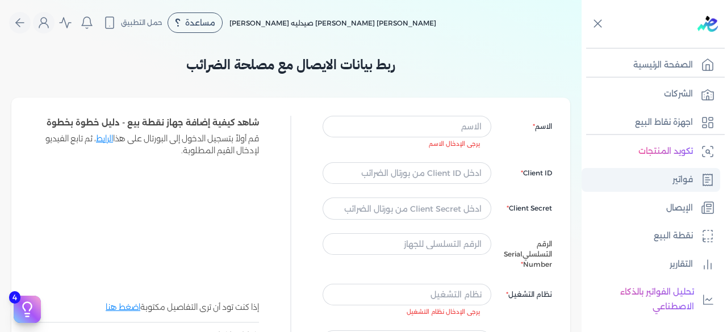
click at [636, 175] on link "فواتير" at bounding box center [650, 180] width 139 height 24
click at [632, 189] on link "فواتير" at bounding box center [650, 180] width 139 height 24
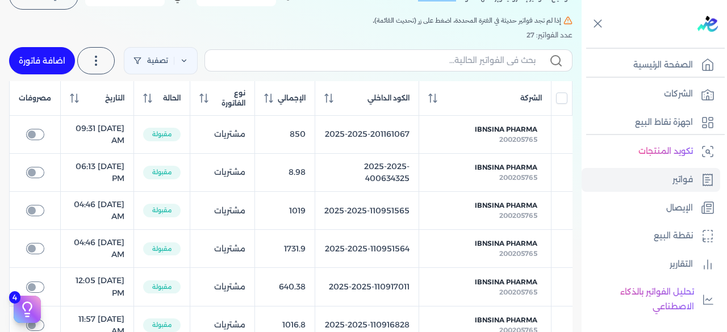
scroll to position [112, 0]
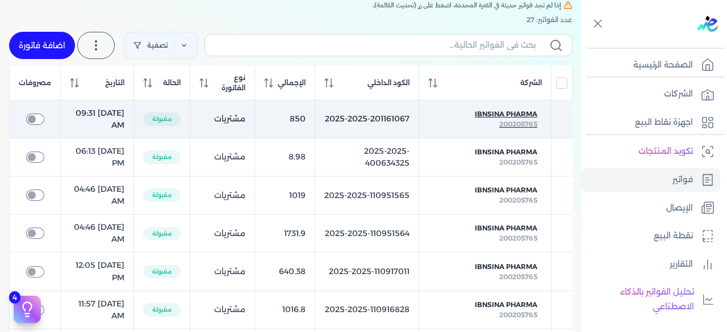
click at [514, 116] on span "Ibnsina Pharma" at bounding box center [506, 114] width 62 height 10
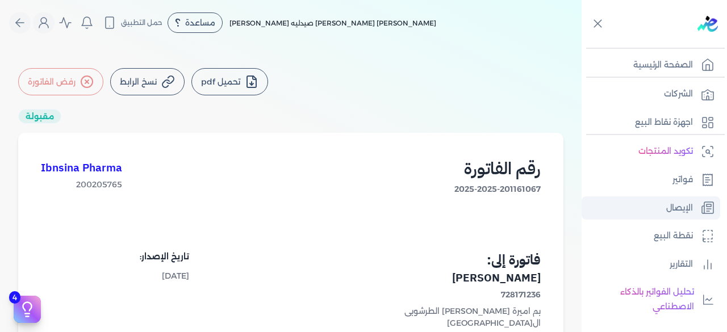
click at [668, 206] on p "الإيصال" at bounding box center [679, 208] width 27 height 15
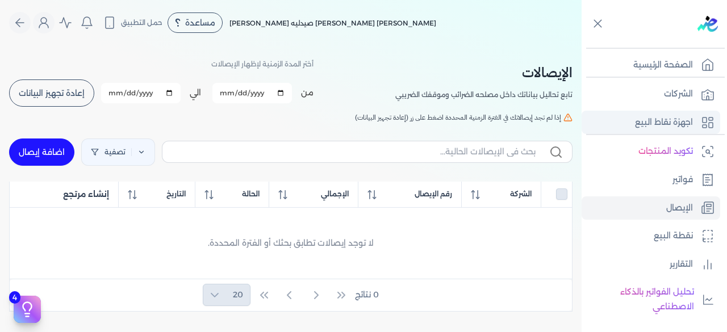
click at [646, 125] on p "اجهزة نقاط البيع" at bounding box center [664, 122] width 58 height 15
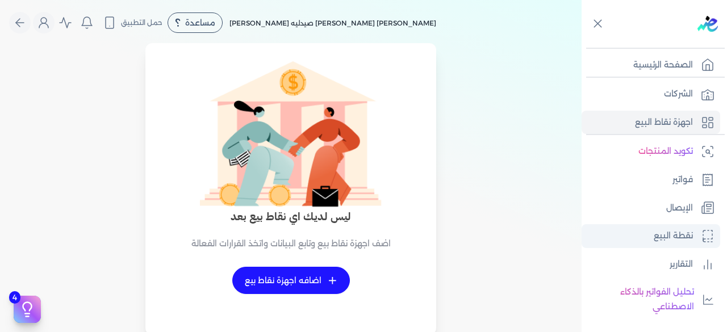
click at [665, 234] on p "نقطة البيع" at bounding box center [672, 236] width 39 height 15
select select
select select "EGP"
select select "EGS"
select select "B"
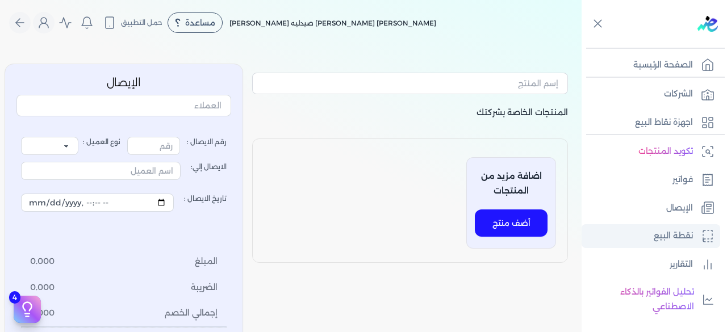
type input "1"
select select "P"
type input "عميل نقدي"
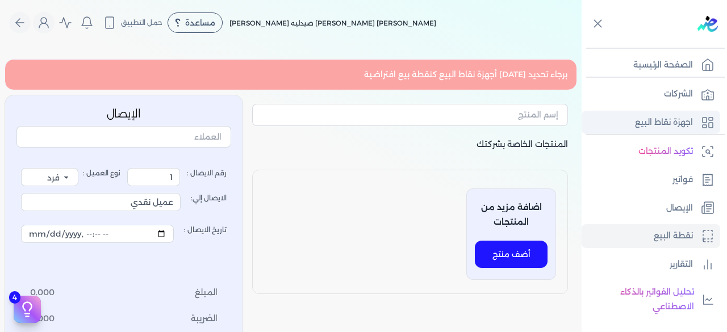
click at [655, 124] on p "اجهزة نقاط البيع" at bounding box center [664, 122] width 58 height 15
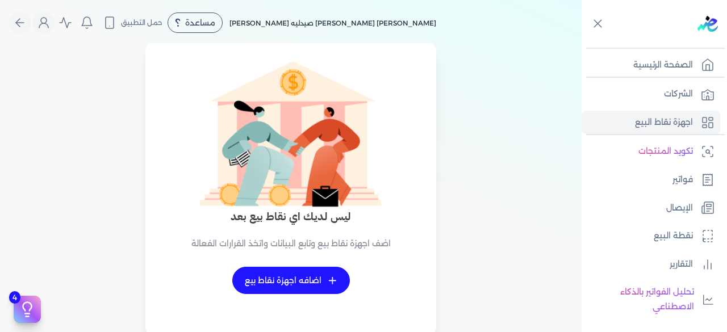
click at [308, 287] on link "+ اضافه اجهزة نقاط بيع" at bounding box center [291, 280] width 118 height 27
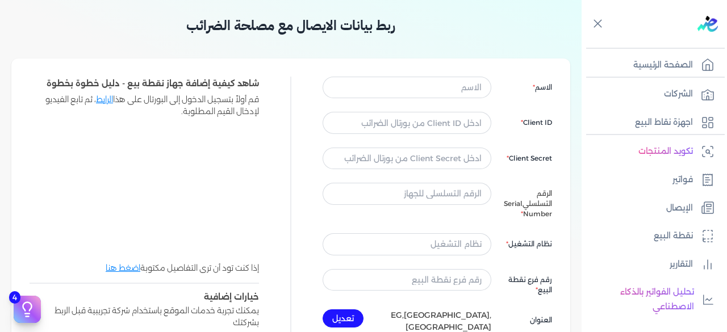
scroll to position [43, 0]
